Goal: Transaction & Acquisition: Register for event/course

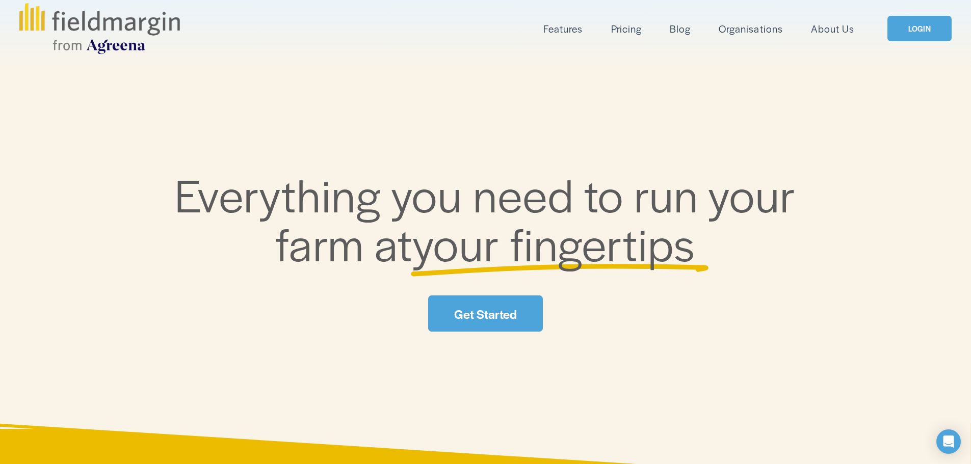
scroll to position [153, 0]
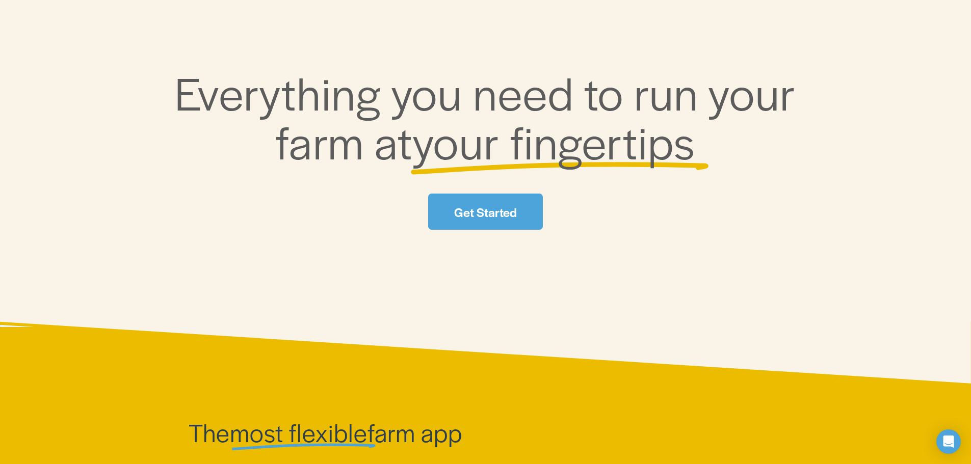
click at [499, 207] on link "Get Started" at bounding box center [485, 212] width 114 height 36
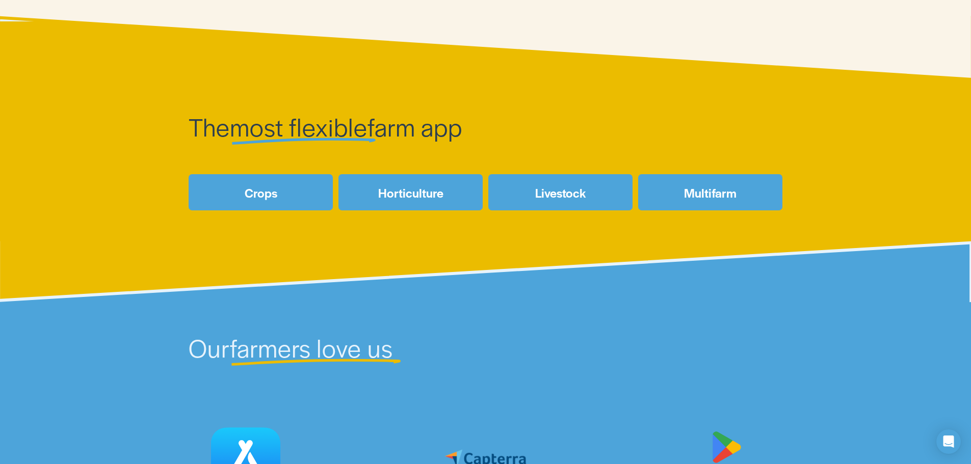
click at [400, 199] on link "Horticulture" at bounding box center [410, 192] width 144 height 36
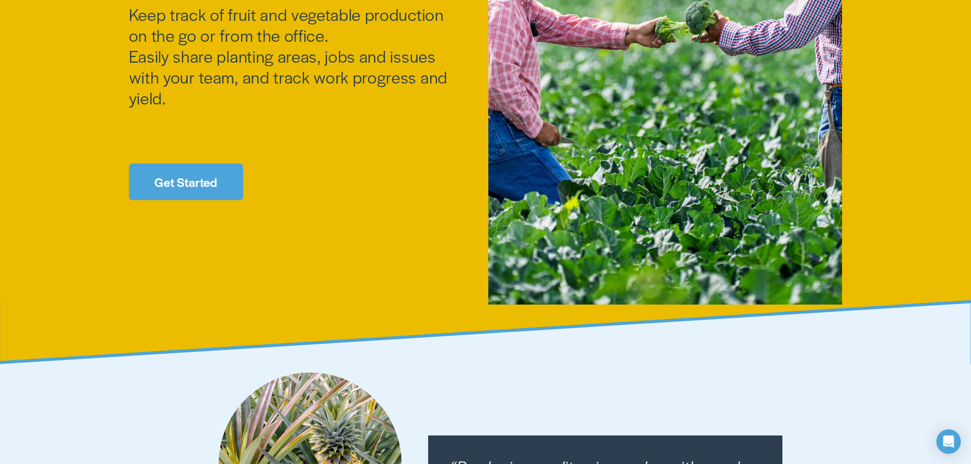
scroll to position [306, 0]
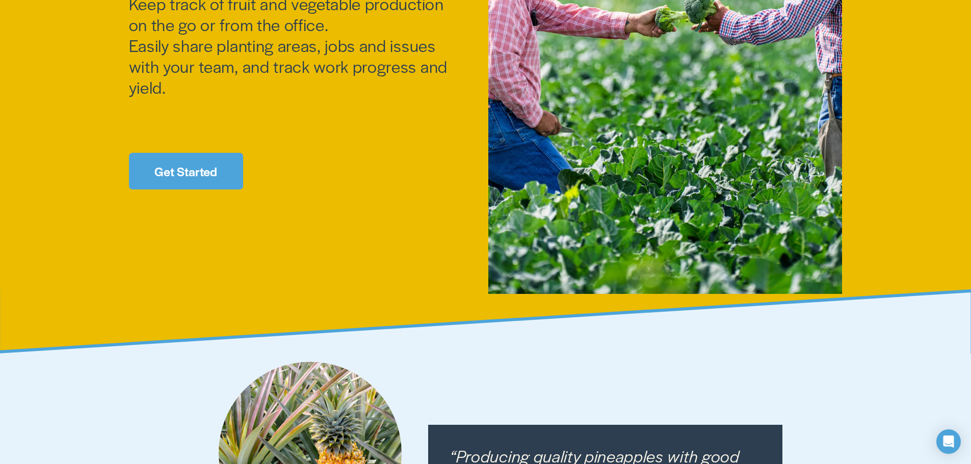
click at [199, 173] on link "Get Started" at bounding box center [186, 171] width 114 height 36
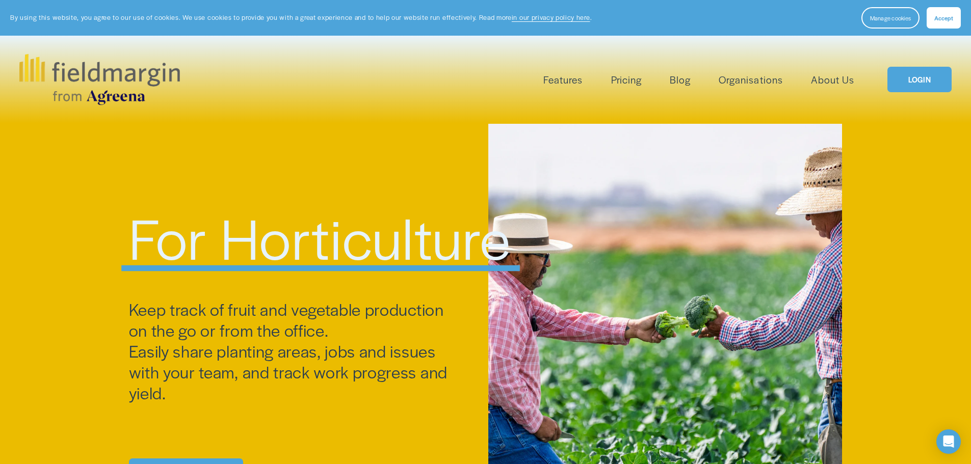
click at [926, 78] on link "LOGIN" at bounding box center [919, 80] width 64 height 26
